Goal: Information Seeking & Learning: Learn about a topic

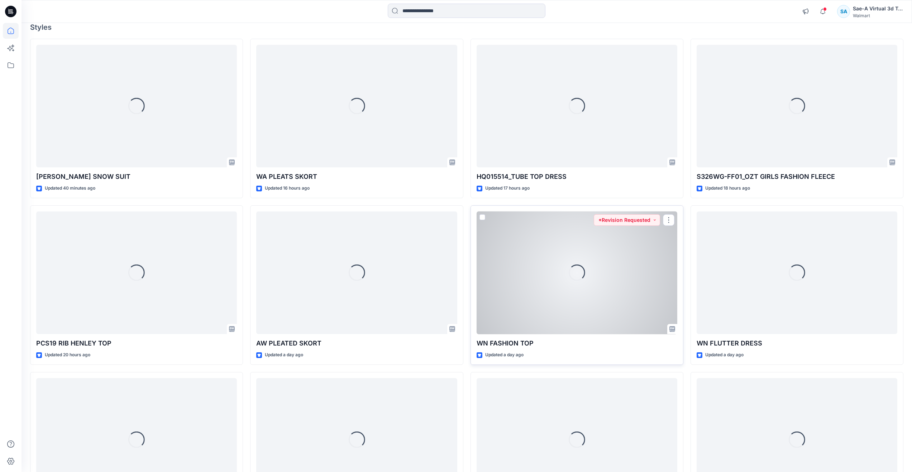
scroll to position [72, 0]
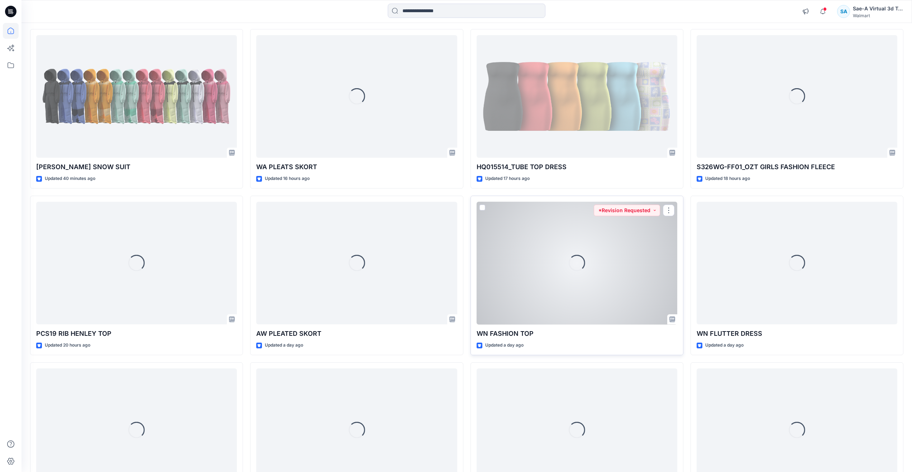
click at [556, 292] on div "Loading..." at bounding box center [576, 263] width 201 height 123
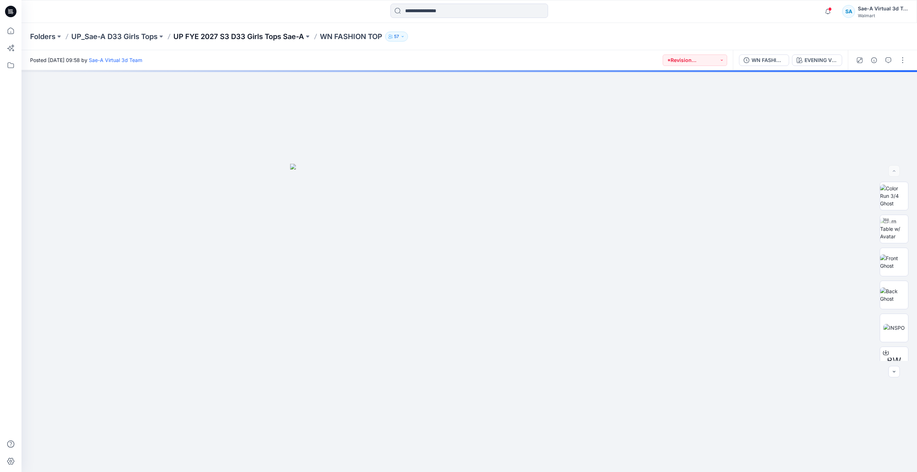
click at [248, 39] on p "UP FYE 2027 S3 D33 Girls Tops Sae-A" at bounding box center [238, 37] width 131 height 10
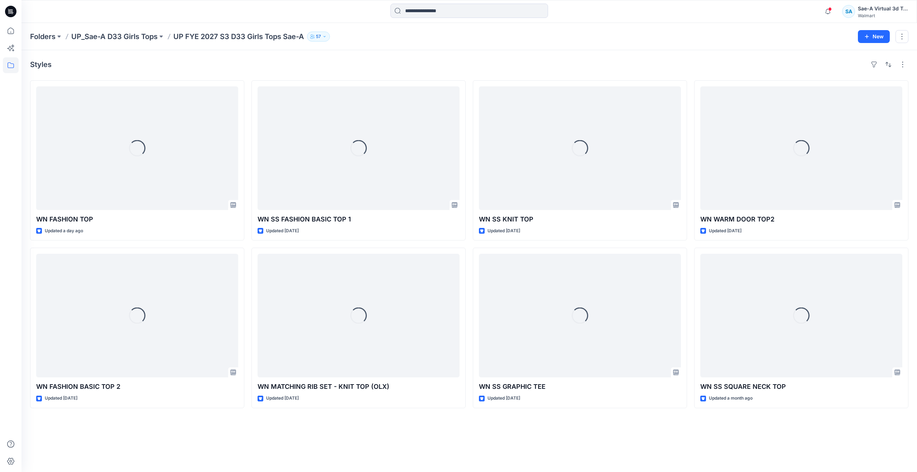
click at [134, 34] on p "UP_Sae-A D33 Girls Tops" at bounding box center [114, 37] width 86 height 10
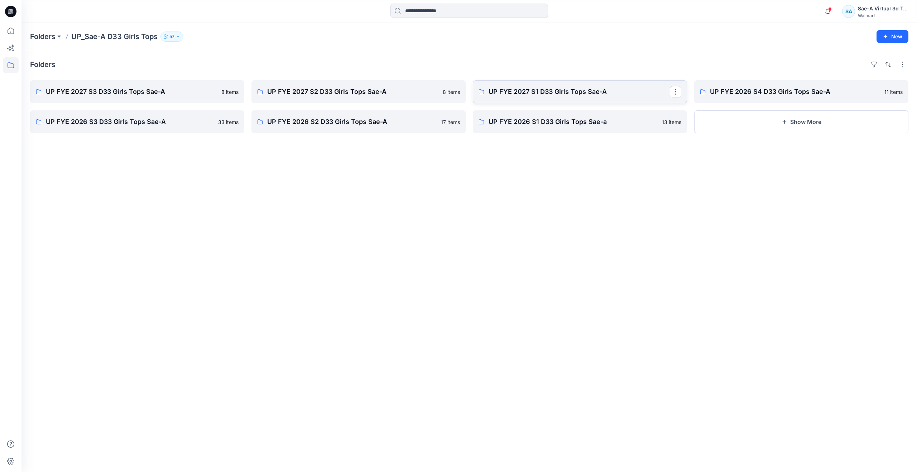
click at [516, 83] on link "UP FYE 2027 S1 D33 Girls Tops Sae-A" at bounding box center [580, 91] width 214 height 23
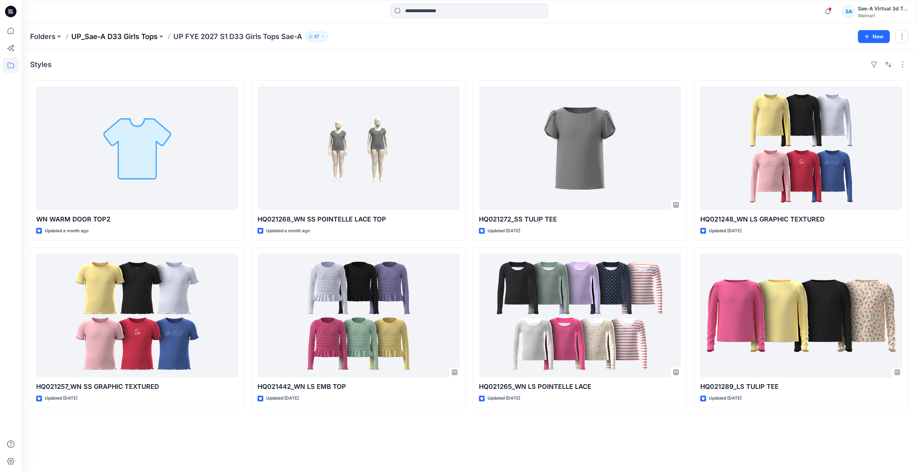
click at [138, 36] on p "UP_Sae-A D33 Girls Tops" at bounding box center [114, 37] width 86 height 10
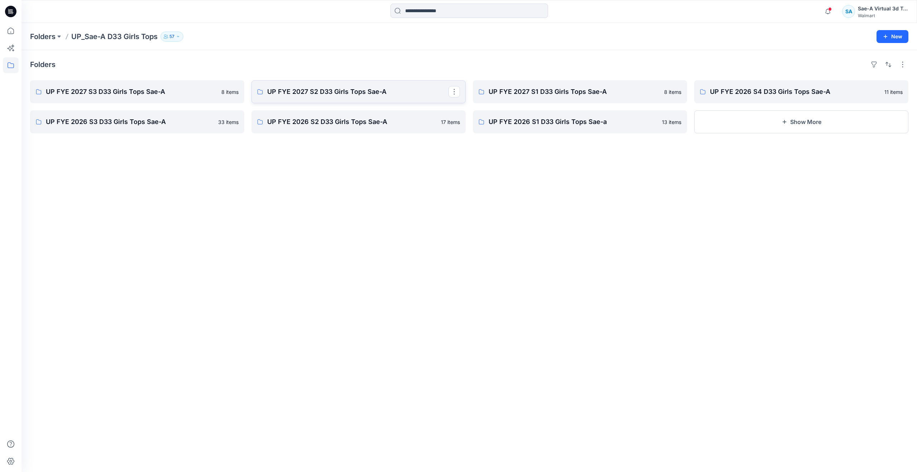
click at [339, 94] on p "UP FYE 2027 S2 D33 Girls Tops Sae-A" at bounding box center [357, 92] width 181 height 10
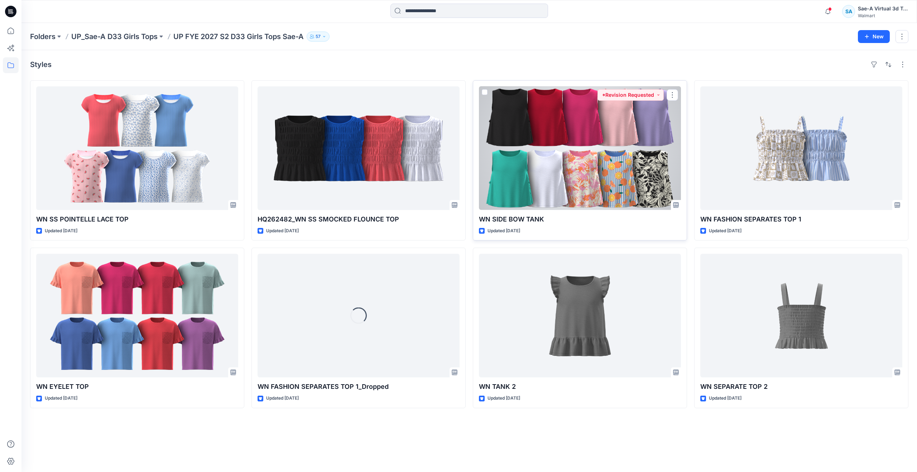
click at [585, 192] on div at bounding box center [580, 148] width 202 height 124
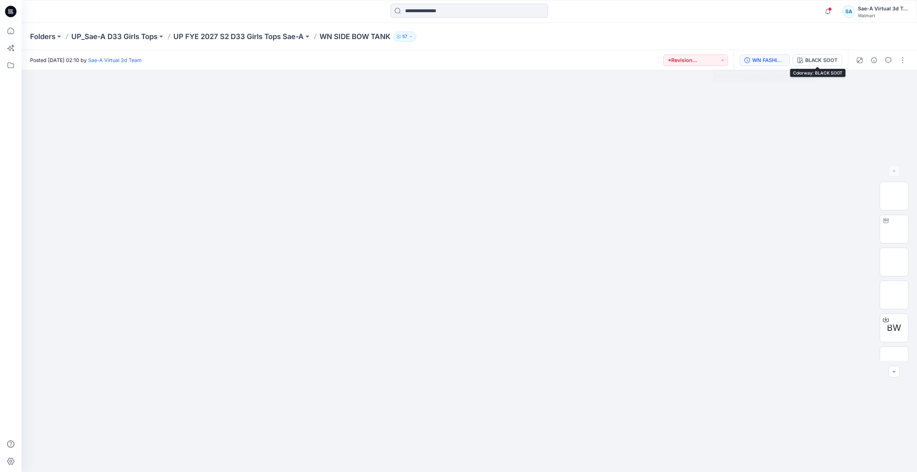
click at [780, 59] on div "WN FASHION BASIC TANK 2_FULL COLORWAYS" at bounding box center [768, 60] width 33 height 8
